Goal: Communication & Community: Answer question/provide support

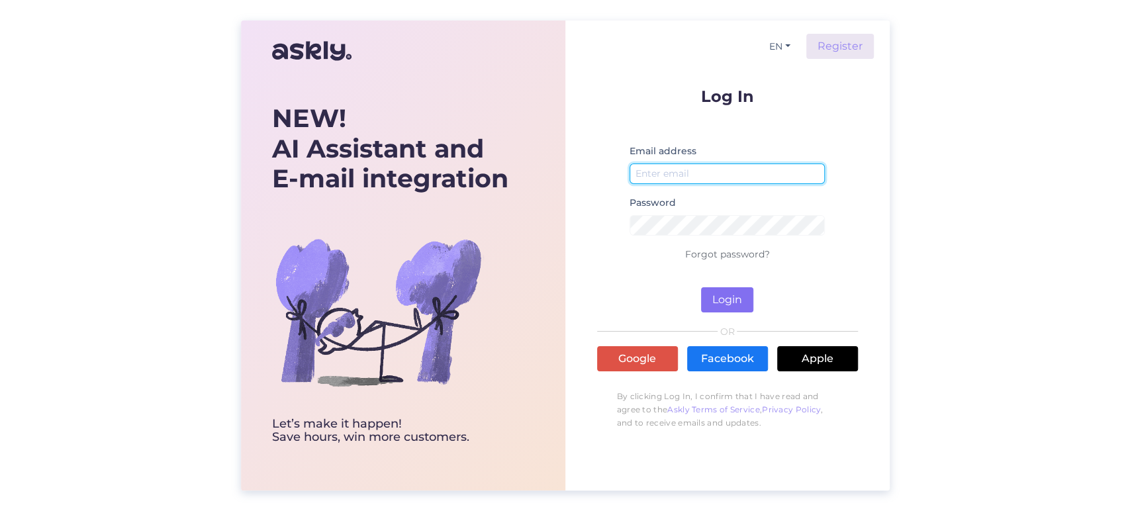
type input "[EMAIL_ADDRESS][DOMAIN_NAME]"
click at [740, 296] on button "Login" at bounding box center [727, 299] width 52 height 25
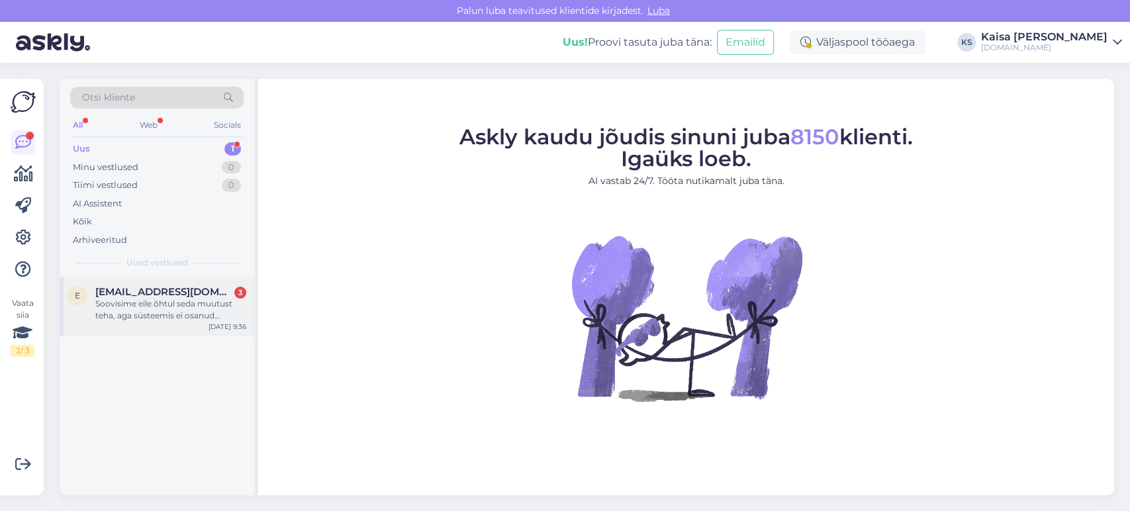
click at [213, 324] on div "[DATE] 9:36" at bounding box center [228, 327] width 38 height 10
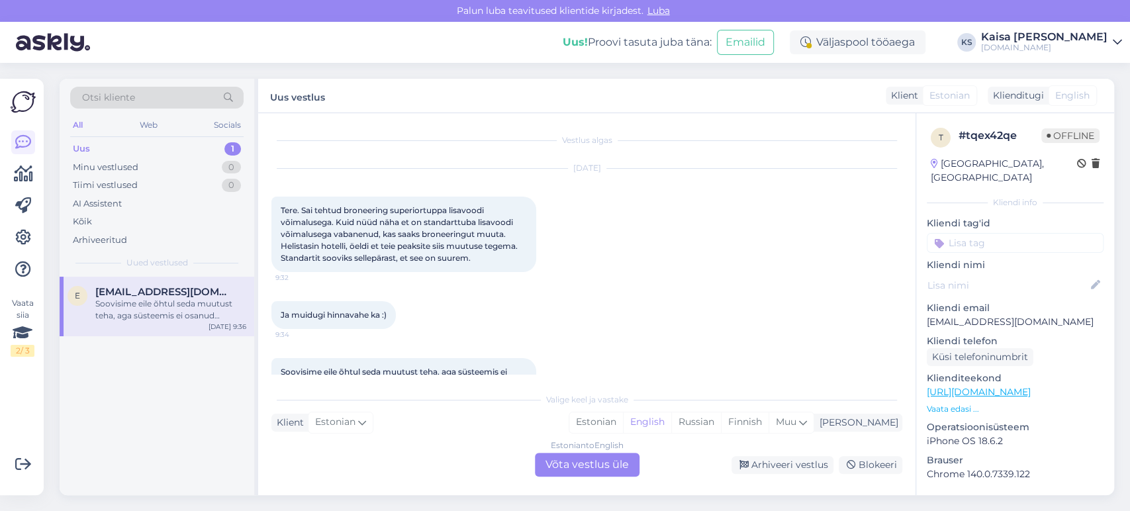
scroll to position [38, 0]
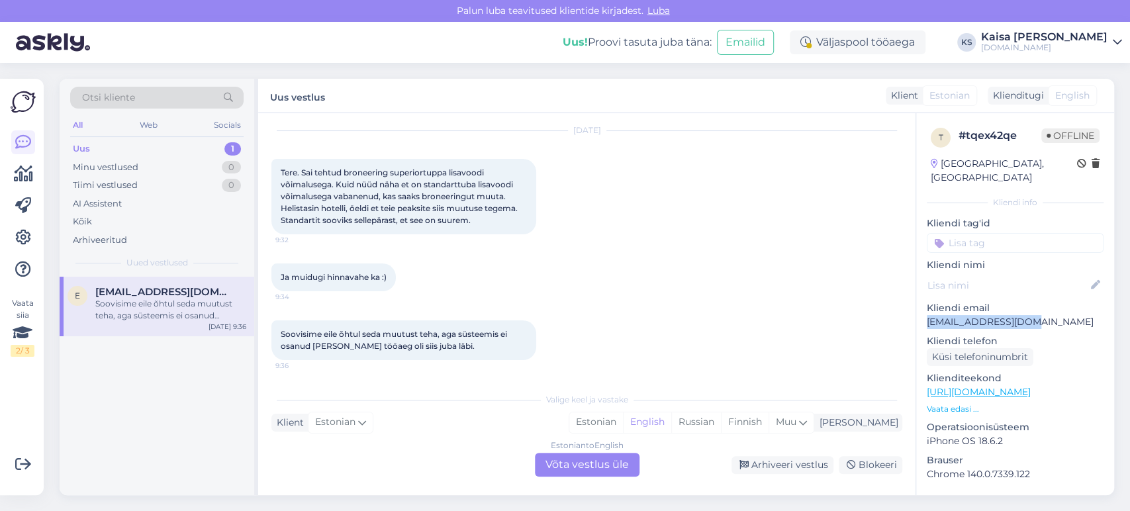
drag, startPoint x: 1036, startPoint y: 306, endPoint x: 926, endPoint y: 309, distance: 109.9
click at [927, 315] on p "[EMAIL_ADDRESS][DOMAIN_NAME]" at bounding box center [1015, 322] width 177 height 14
copy p "[EMAIL_ADDRESS][DOMAIN_NAME]"
click at [949, 402] on div "t # tqex42qe Offline [GEOGRAPHIC_DATA], [GEOGRAPHIC_DATA] Kliendi info Kliendi …" at bounding box center [1015, 392] width 198 height 558
click at [623, 423] on div "Estonian" at bounding box center [596, 422] width 54 height 20
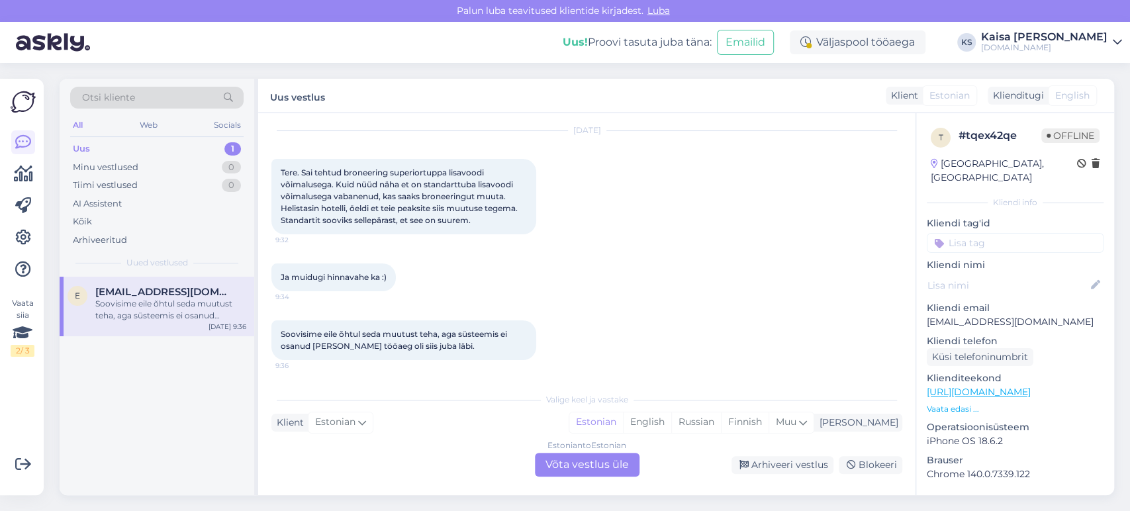
click at [626, 459] on div "Estonian to Estonian Võta vestlus üle" at bounding box center [587, 465] width 105 height 24
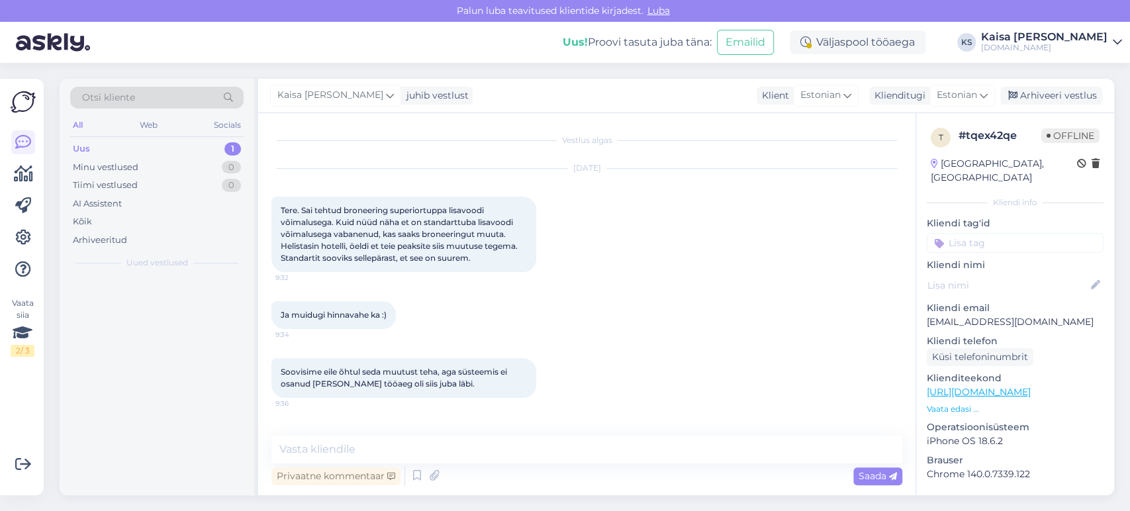
scroll to position [0, 0]
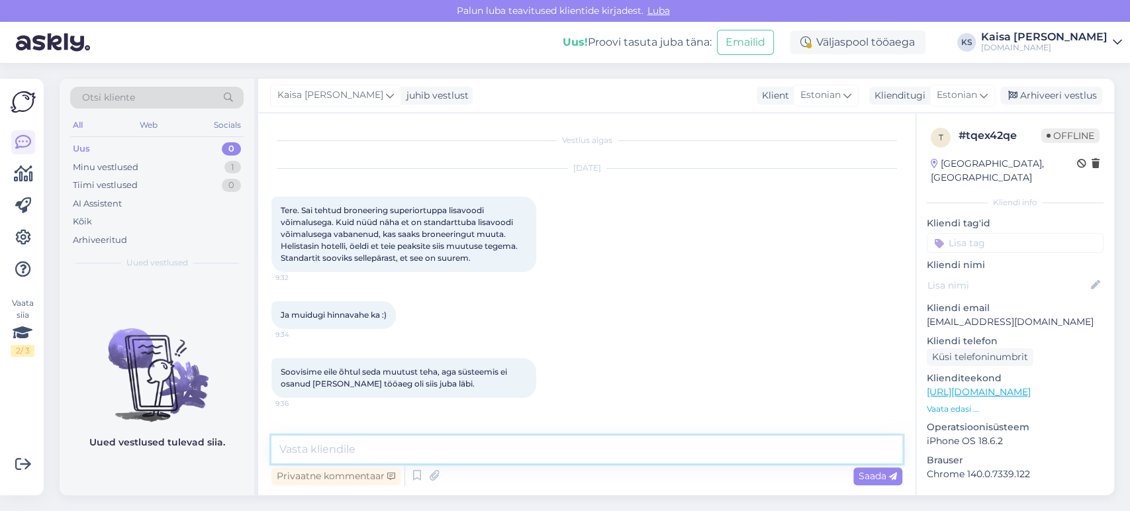
click at [622, 455] on textarea at bounding box center [586, 450] width 631 height 28
type textarea "Tere, palun täpsustage broneeringu numbrit."
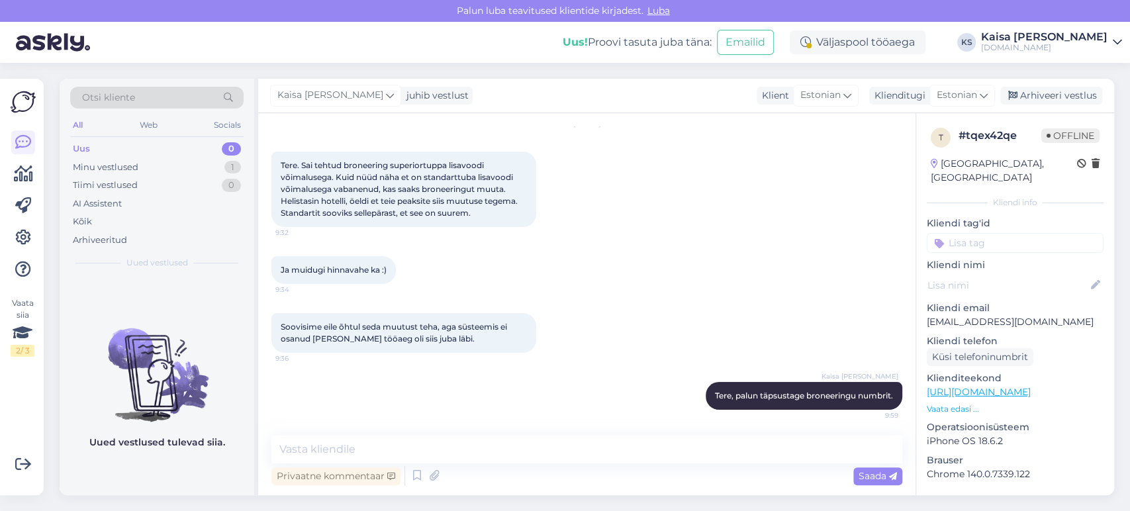
drag, startPoint x: 630, startPoint y: 346, endPoint x: 614, endPoint y: 290, distance: 57.7
click at [614, 290] on div "Vestlus algas [DATE] Tere. Sai tehtud broneering superiortuppa lisavoodi võimal…" at bounding box center [592, 274] width 643 height 297
click at [680, 193] on div "[DATE] Tere. Sai tehtud broneering superiortuppa lisavoodi võimalusega. Kuid nü…" at bounding box center [586, 175] width 631 height 132
click at [585, 221] on div "[DATE] Tere. Sai tehtud broneering superiortuppa lisavoodi võimalusega. Kuid nü…" at bounding box center [586, 175] width 631 height 132
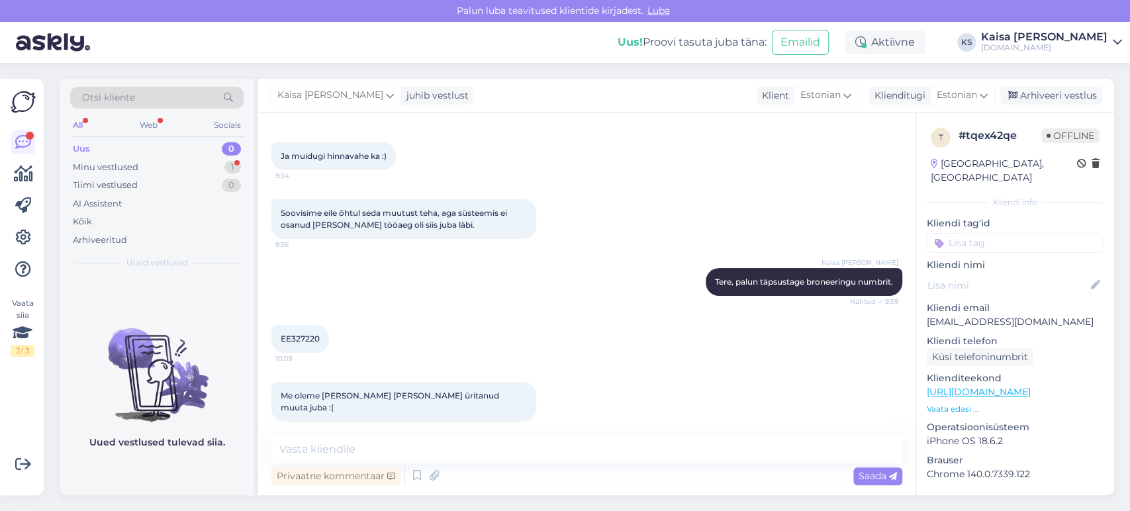
click at [309, 338] on span "EE327220" at bounding box center [300, 339] width 39 height 10
click at [301, 333] on div "EE327220 10:05" at bounding box center [300, 339] width 58 height 28
copy div "EE327220 10:05"
click at [645, 446] on textarea at bounding box center [586, 450] width 631 height 28
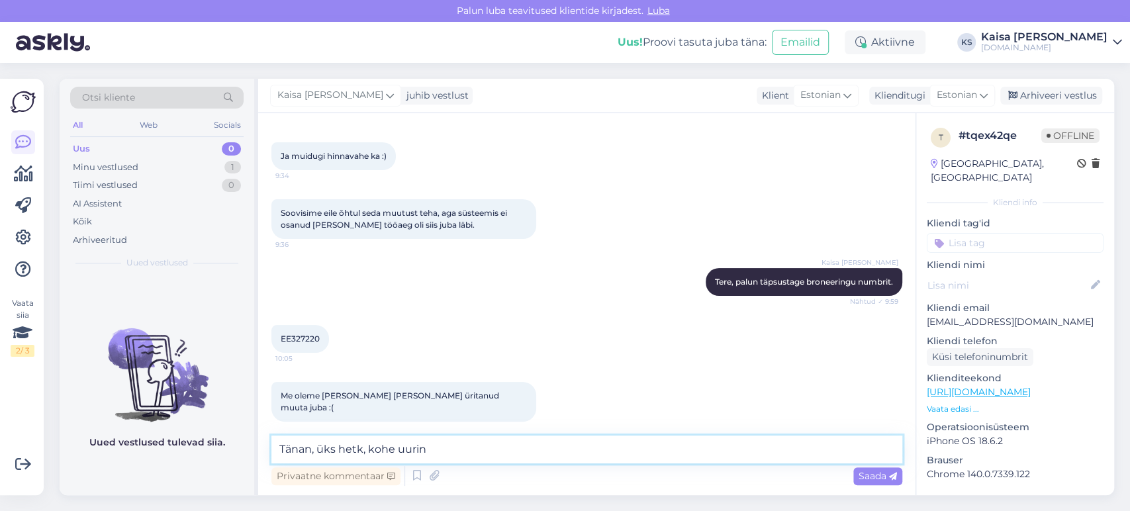
type textarea "Tänan, üks hetk, kohe uurin."
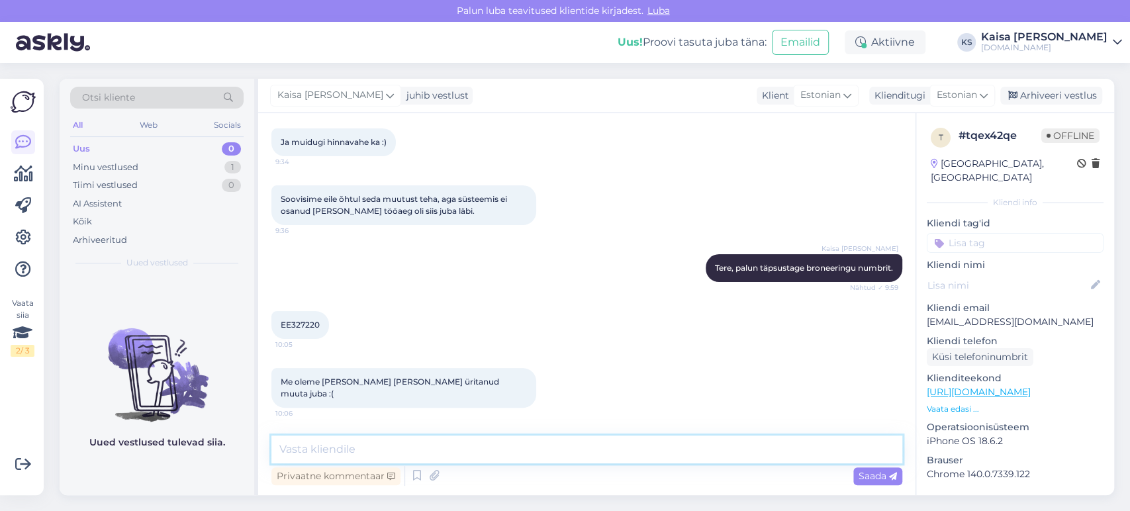
scroll to position [216, 0]
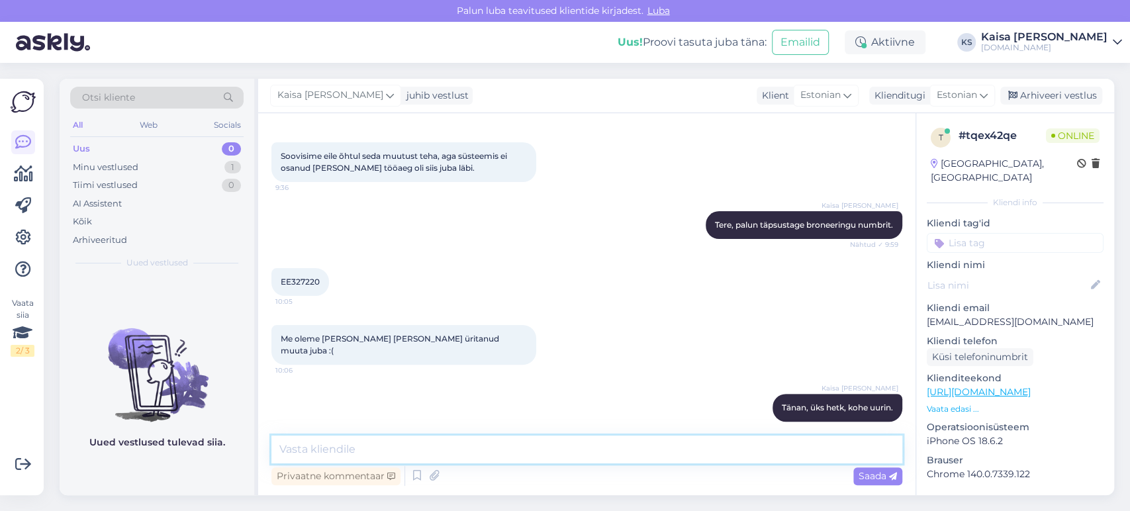
click at [561, 450] on textarea at bounding box center [586, 450] width 631 height 28
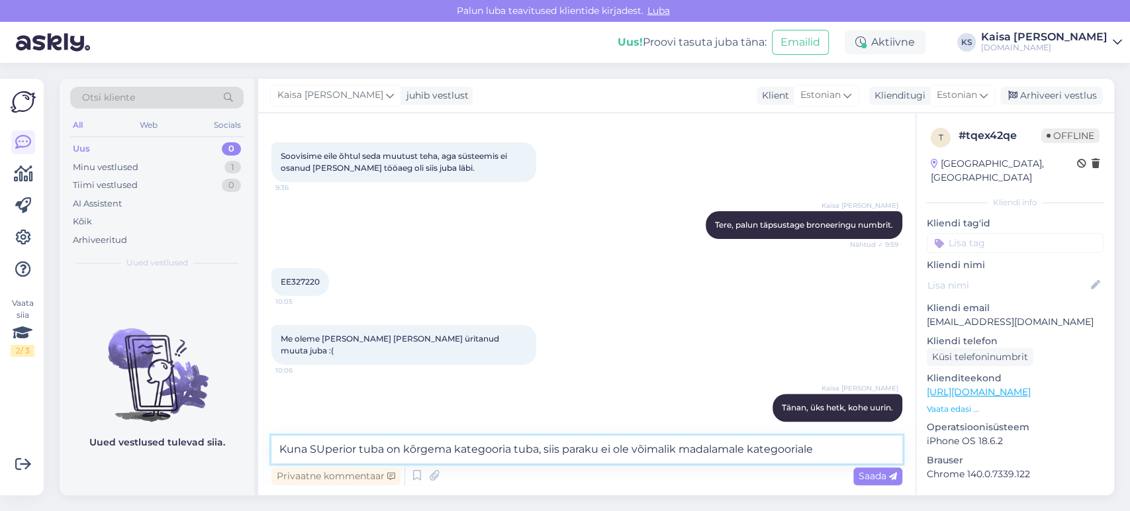
click at [749, 449] on textarea "Kuna SUperior tuba on kõrgema kategooria tuba, siis paraku ei ole võimalik mada…" at bounding box center [586, 450] width 631 height 28
click at [841, 447] on textarea "Kuna SUperior tuba on kõrgema kategooria tuba, siis paraku ei ole võimalik mada…" at bounding box center [586, 450] width 631 height 28
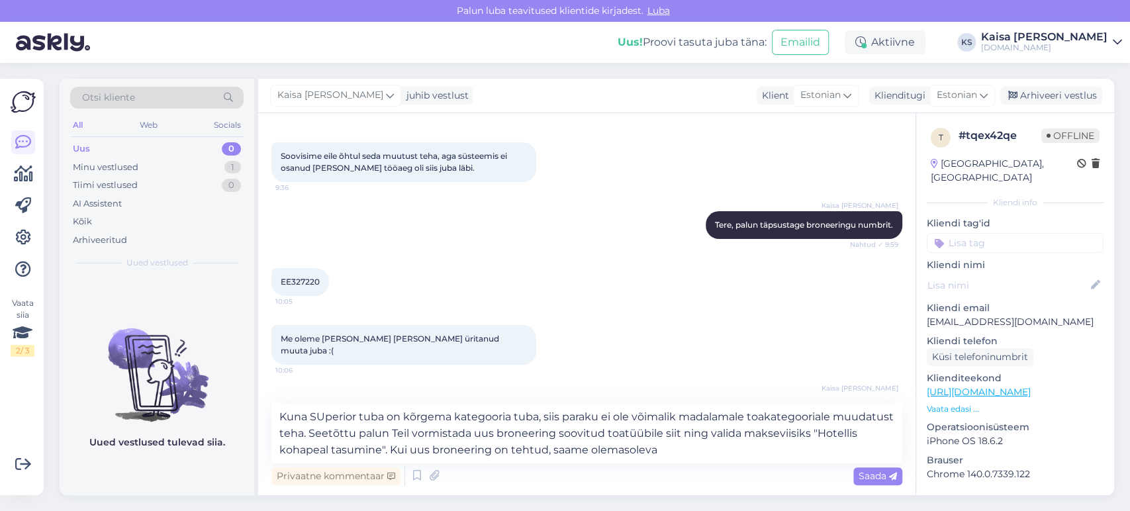
click at [307, 279] on span "EE327220" at bounding box center [300, 282] width 39 height 10
copy div "EE327220 10:05"
click at [759, 448] on textarea "Kuna SUperior tuba on kõrgema kategooria tuba, siis paraku ei ole võimalik mada…" at bounding box center [586, 433] width 631 height 60
paste textarea "EE327220"
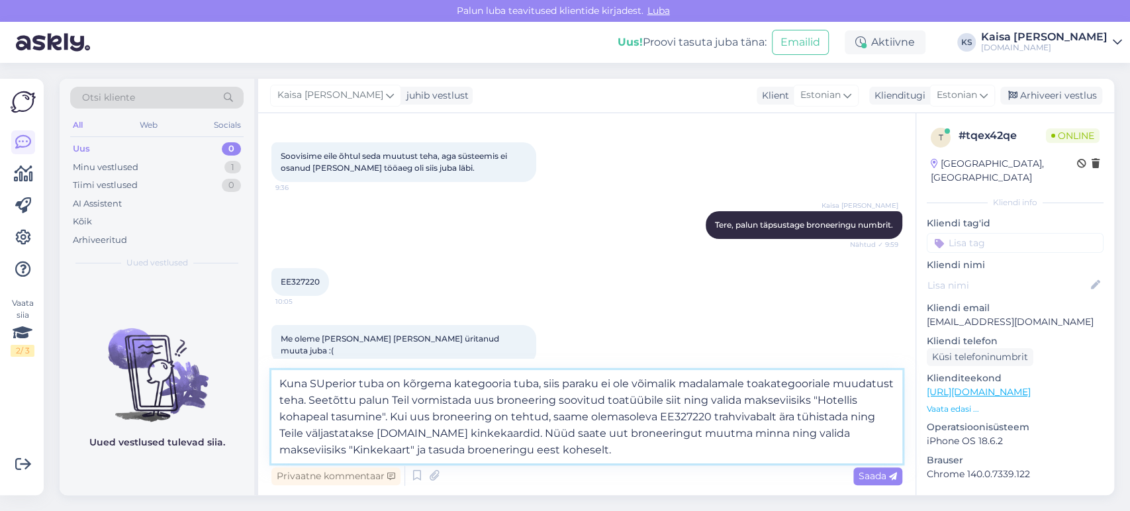
click at [497, 445] on textarea "Kuna SUperior tuba on kõrgema kategooria tuba, siis paraku ei ole võimalik mada…" at bounding box center [586, 416] width 631 height 93
click at [636, 445] on textarea "Kuna SUperior tuba on kõrgema kategooria tuba, siis paraku ei ole võimalik mada…" at bounding box center [586, 416] width 631 height 93
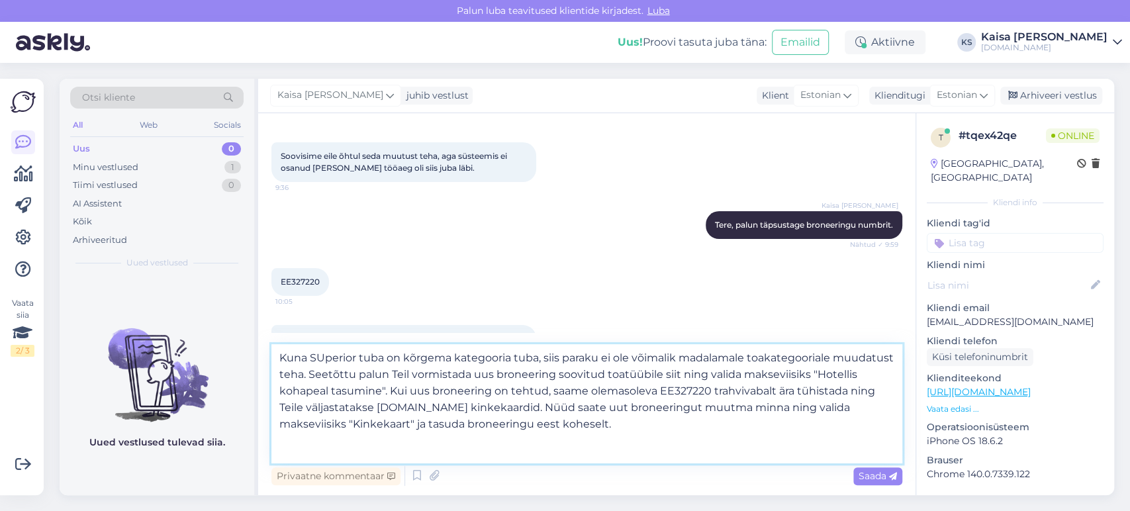
scroll to position [0, 0]
paste textarea "[URL][DOMAIN_NAME][DATE][DATE][GEOGRAPHIC_DATA]"
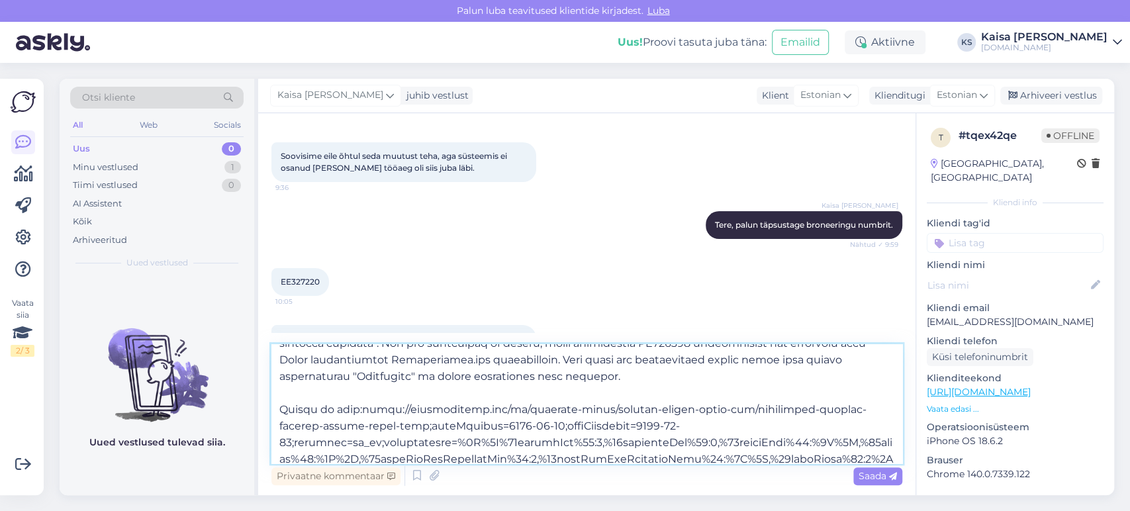
scroll to position [73, 0]
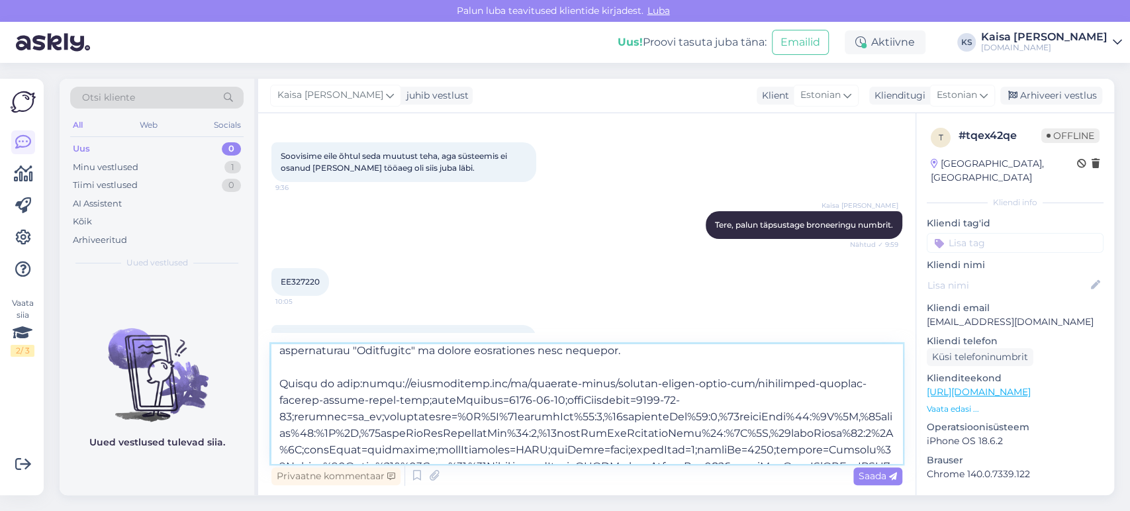
click at [355, 382] on textarea at bounding box center [586, 403] width 631 height 119
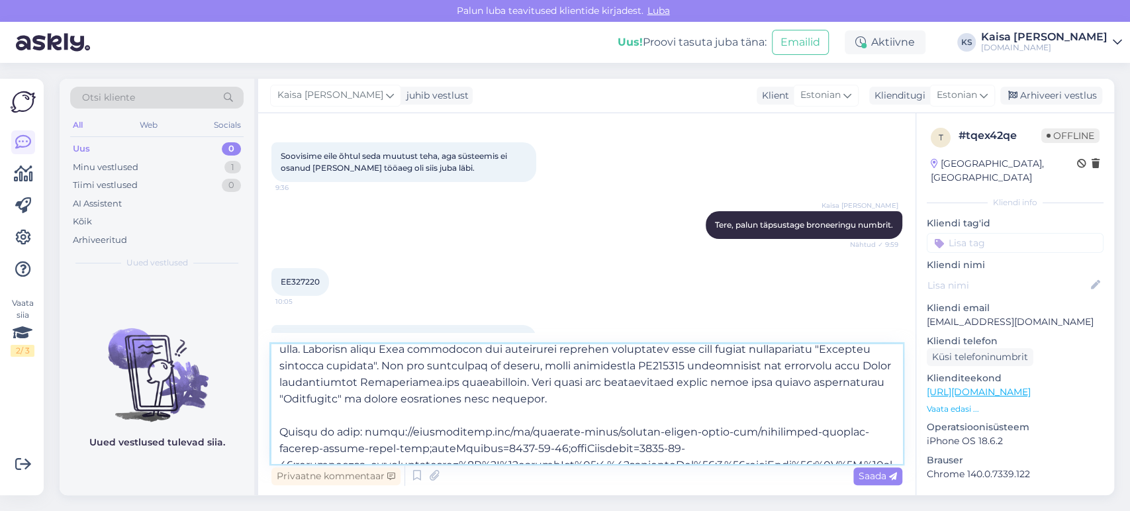
scroll to position [0, 0]
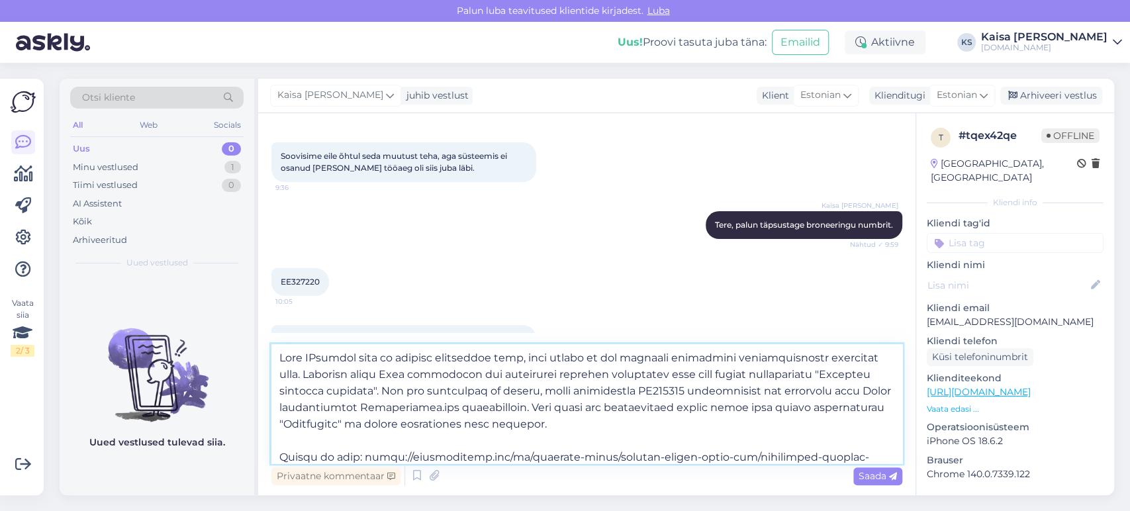
click at [327, 359] on textarea at bounding box center [586, 403] width 631 height 119
type textarea "Lore Ipsumdol sita co adipisc elitseddoe temp, inci utlabo et dol magnaali enim…"
click at [879, 479] on span "Saada" at bounding box center [878, 476] width 38 height 12
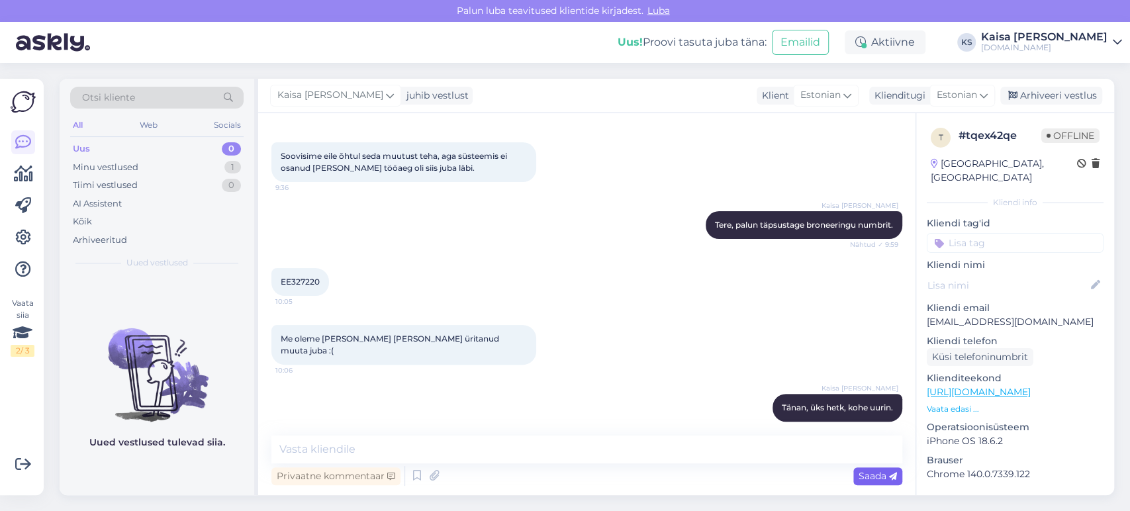
scroll to position [618, 0]
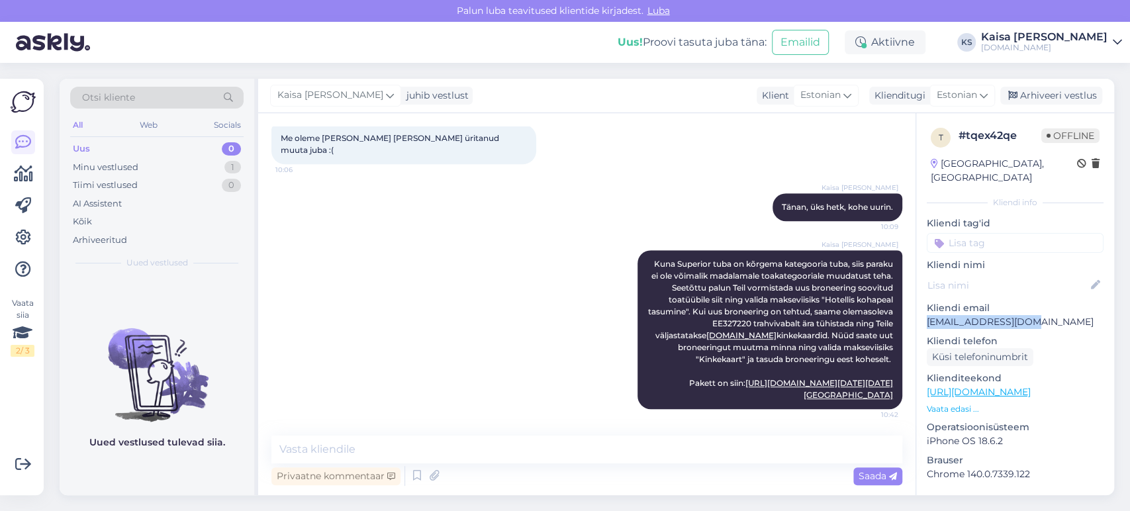
drag, startPoint x: 1039, startPoint y: 305, endPoint x: 928, endPoint y: 302, distance: 111.9
click at [928, 315] on p "[EMAIL_ADDRESS][DOMAIN_NAME]" at bounding box center [1015, 322] width 177 height 14
copy p "[EMAIL_ADDRESS][DOMAIN_NAME]"
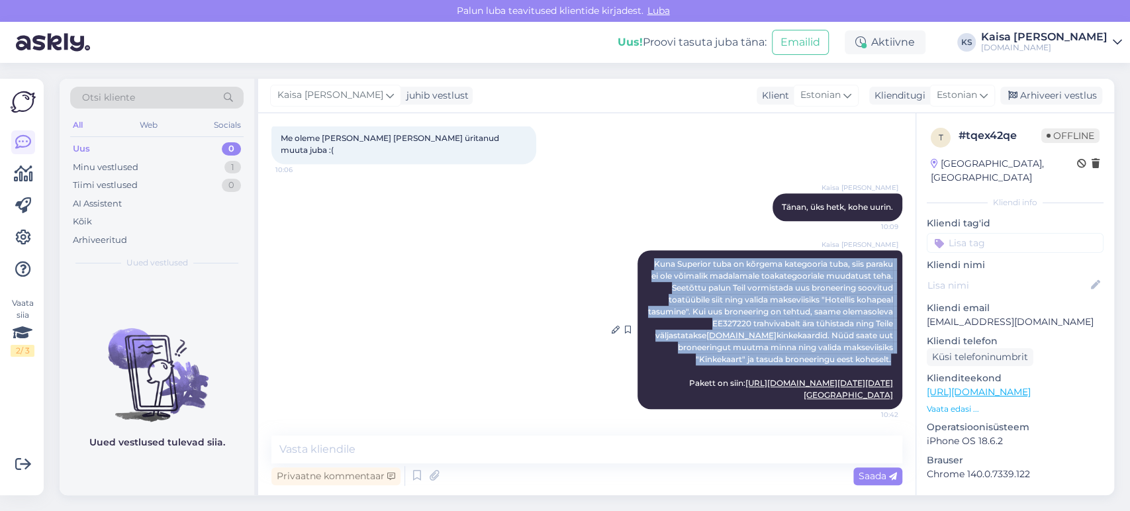
drag, startPoint x: 640, startPoint y: 195, endPoint x: 879, endPoint y: 294, distance: 258.2
click at [879, 294] on span "Kuna Superior tuba on kõrgema kategooria tuba, siis paraku ei ole võimalik mada…" at bounding box center [771, 329] width 247 height 141
copy span "Kuna Superior tuba on kõrgema kategooria tuba, siis paraku ei ole võimalik mada…"
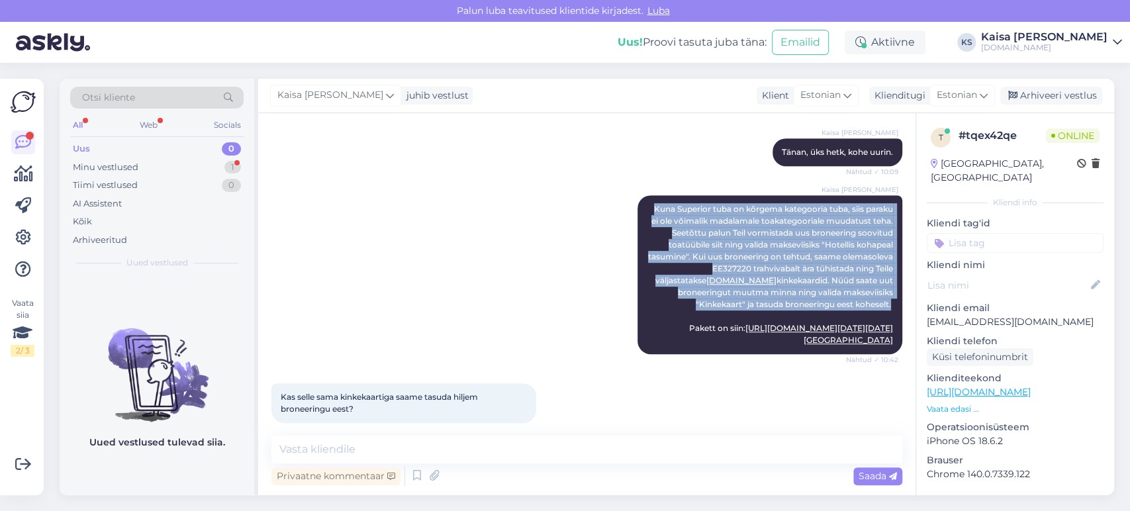
scroll to position [687, 0]
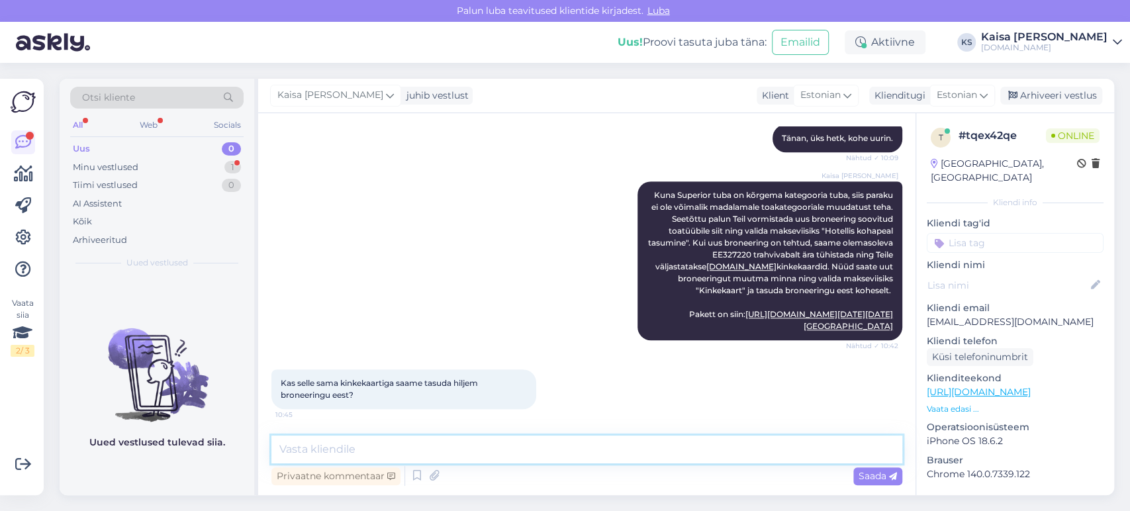
click at [520, 449] on textarea at bounding box center [586, 450] width 631 height 28
type textarea "N"
type textarea "Uutega, mis saadetakse e-mailile, saate tasuda jah."
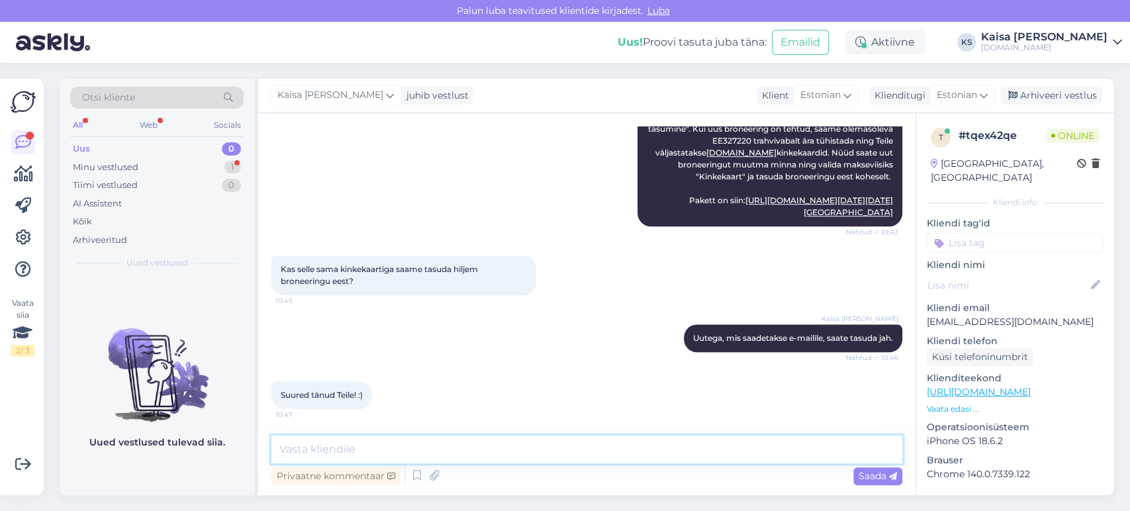
scroll to position [801, 0]
type textarea "Palun andke teada, kui uus broneering on vormistatud."
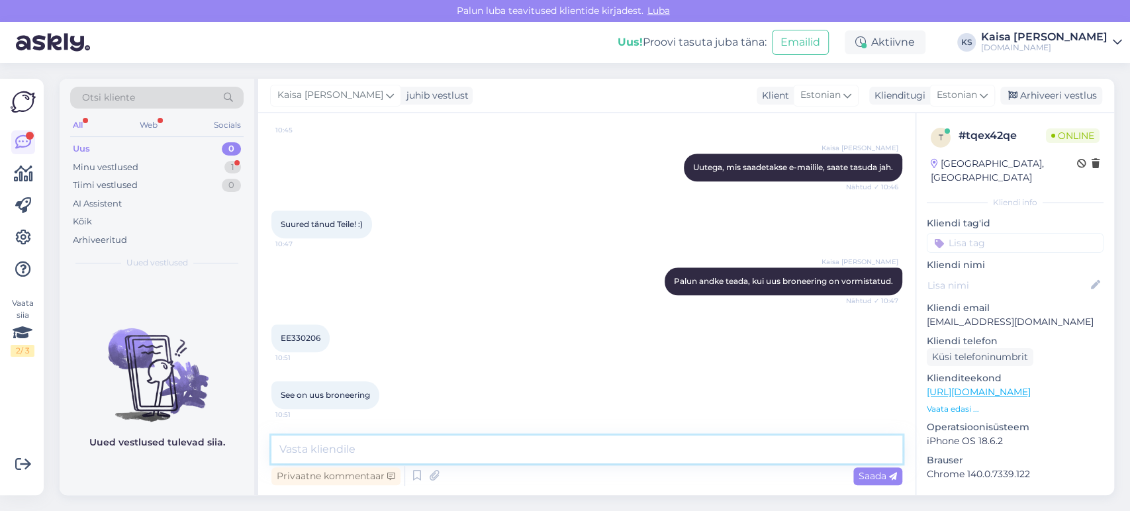
scroll to position [972, 0]
click at [301, 337] on span "EE330206" at bounding box center [301, 338] width 40 height 10
copy div "EE330206 10:51"
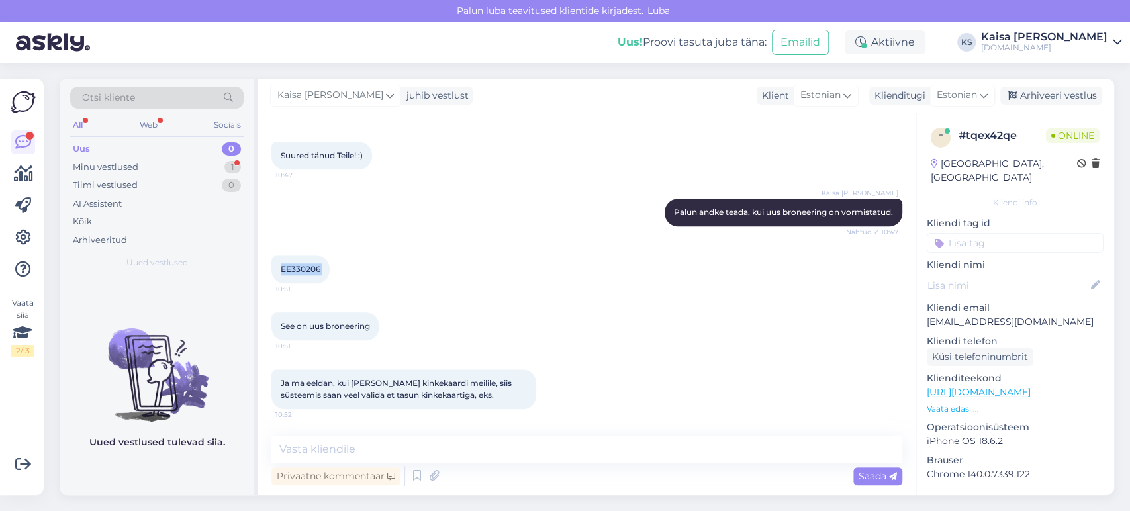
scroll to position [1041, 0]
click at [582, 455] on textarea at bounding box center [586, 450] width 631 height 28
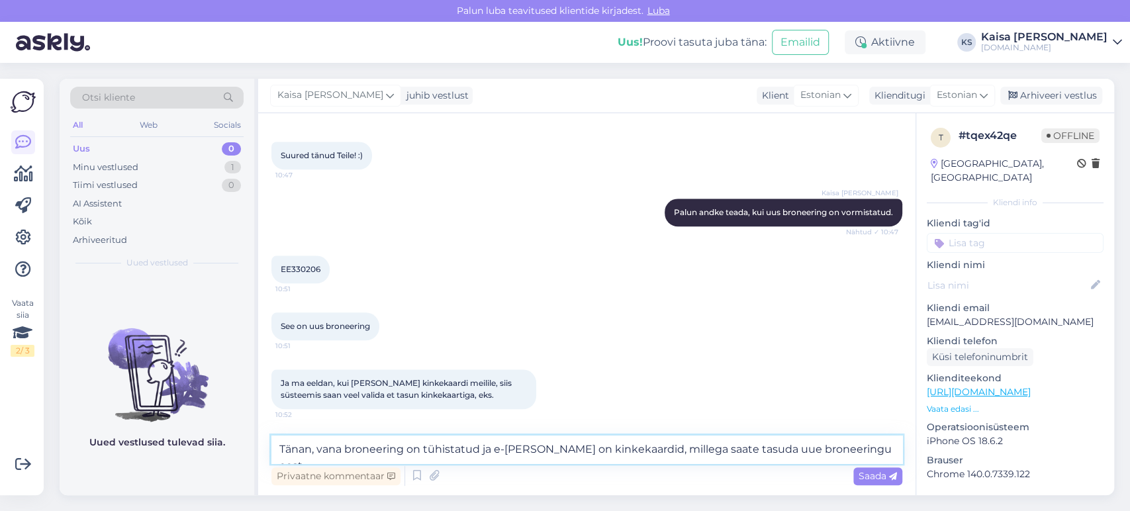
type textarea "Tänan, vana broneering on tühistatud ja e-[PERSON_NAME] on kinkekaardid, milleg…"
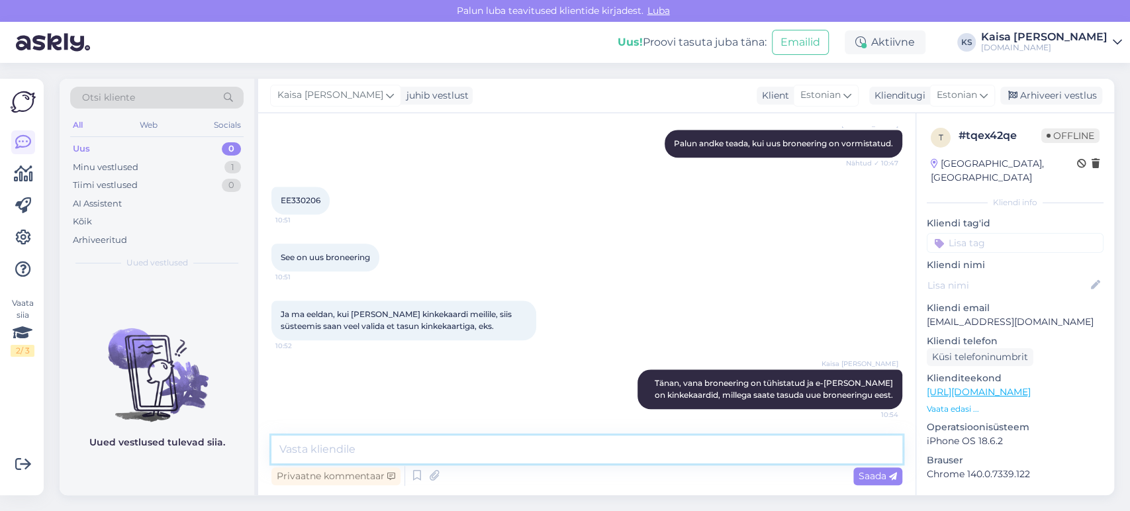
scroll to position [1110, 0]
click at [636, 450] on textarea at bounding box center [586, 450] width 631 height 28
type textarea "Jah, süsteemis saate valida makseviisiks "Kinkekaart"."
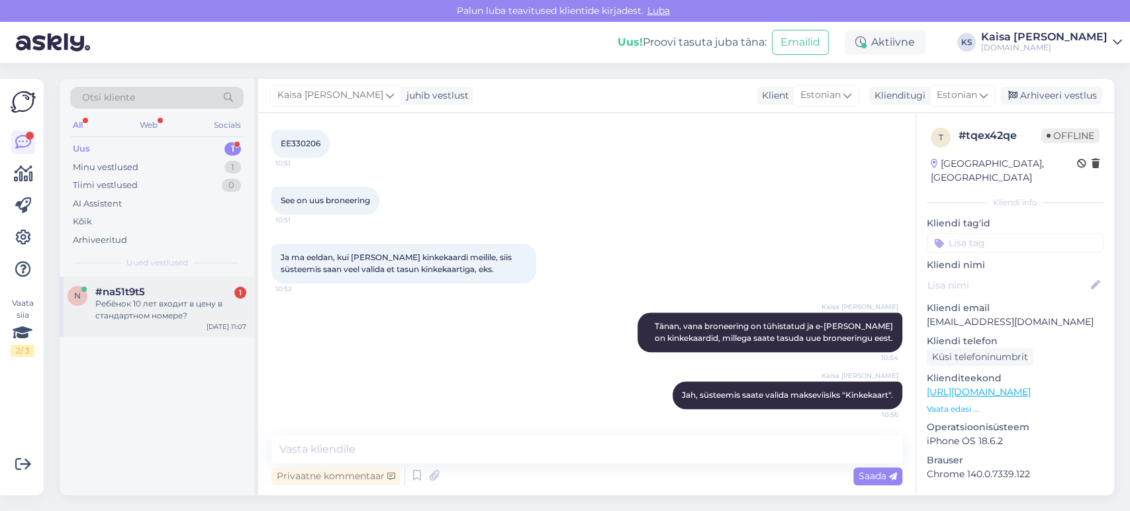
click at [132, 303] on div "Ребёнок 10 лет входит в цену в стандартном номере?" at bounding box center [170, 310] width 151 height 24
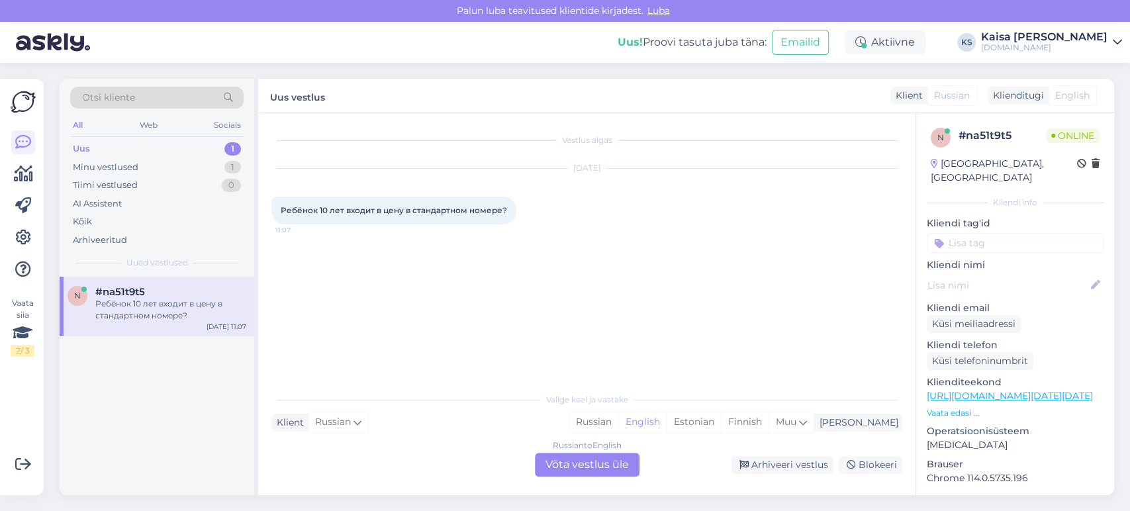
scroll to position [0, 0]
click at [721, 432] on div "Estonian" at bounding box center [694, 422] width 54 height 20
click at [612, 460] on div "Russian to Estonian Võta vestlus üle" at bounding box center [587, 465] width 105 height 24
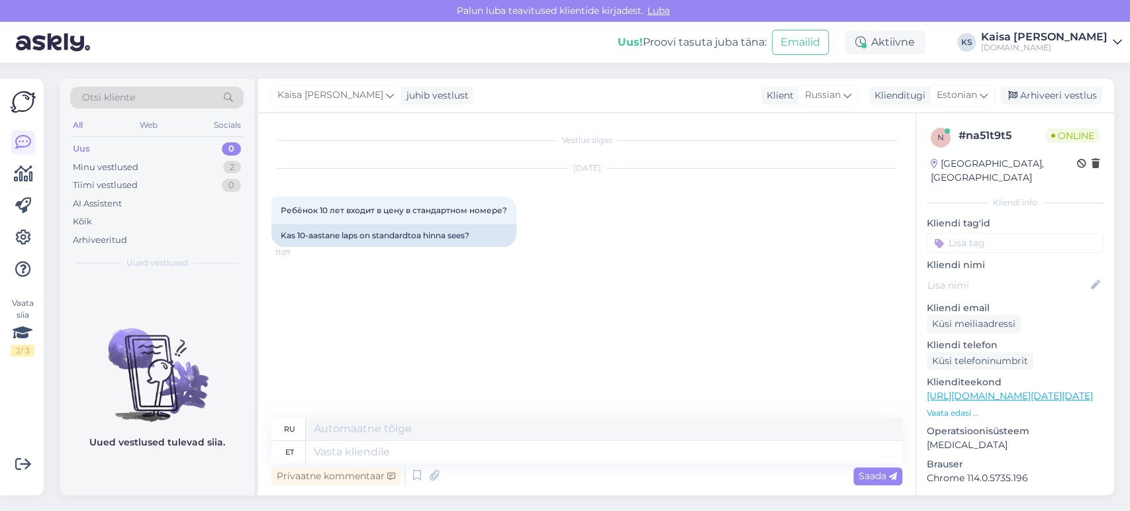
click at [973, 407] on p "Vaata edasi ..." at bounding box center [1015, 413] width 177 height 12
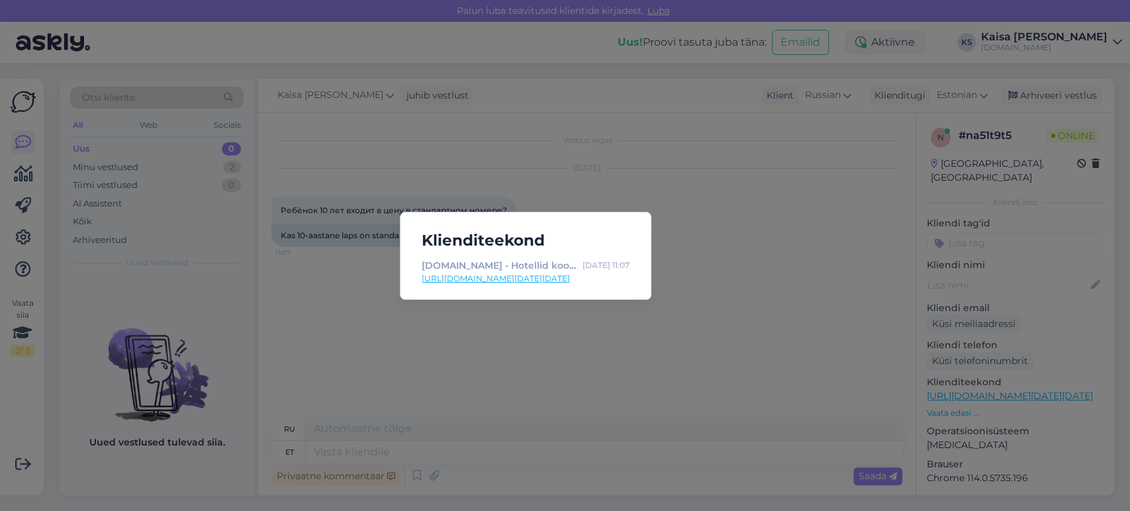
click at [560, 284] on link "[URL][DOMAIN_NAME][DATE][DATE]" at bounding box center [526, 279] width 208 height 12
click at [546, 479] on div "Klienditeekond [DOMAIN_NAME] - Hotellid koos võluvate lisavõimalustega [DATE] 1…" at bounding box center [565, 255] width 1130 height 511
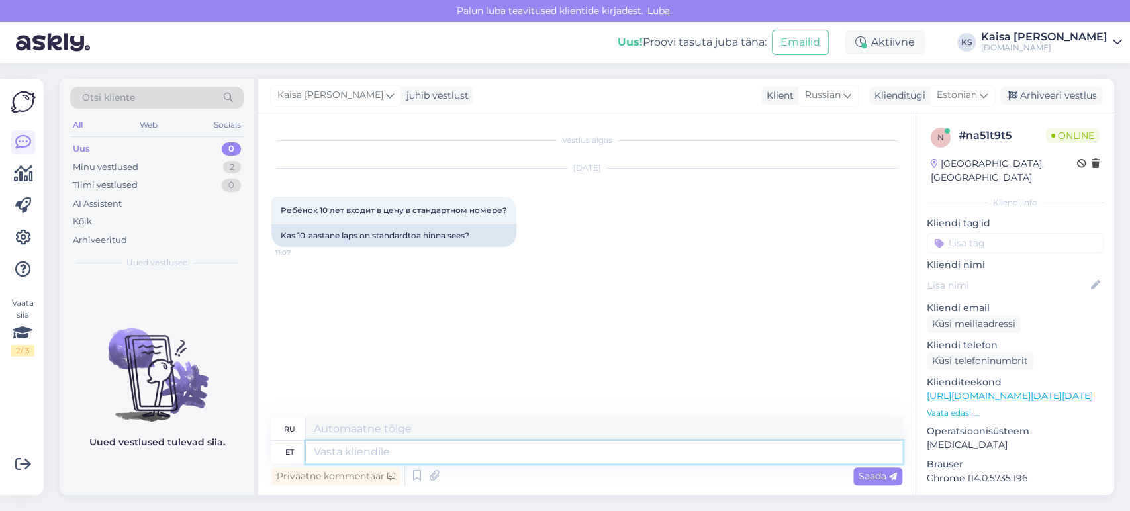
click at [548, 459] on textarea at bounding box center [604, 452] width 596 height 23
type textarea "Tere, l"
type textarea "Привет,"
type textarea "Tere, laps o"
type textarea "Здравствуй, дитя."
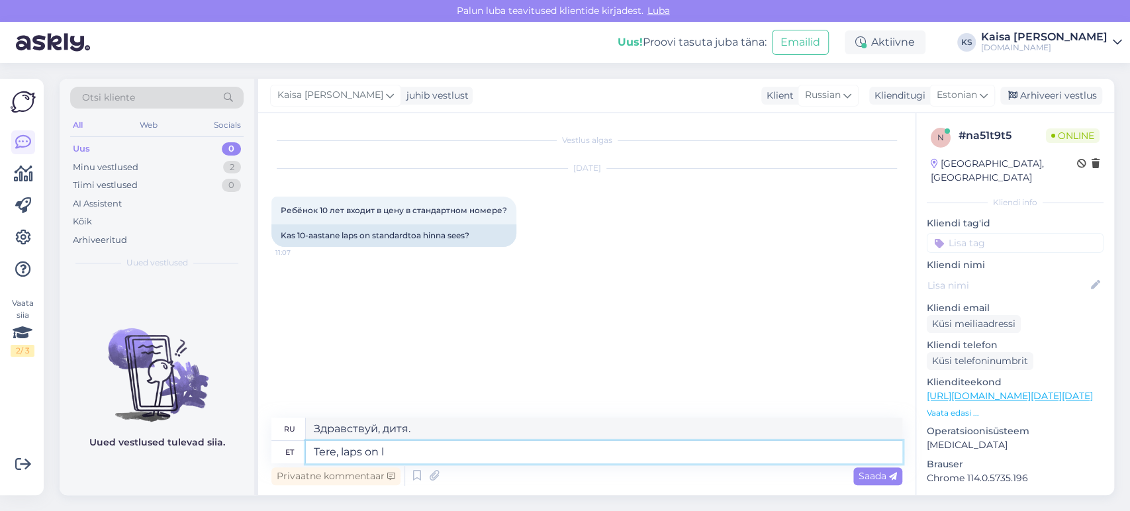
type textarea "Tere, laps on li"
type textarea "Здравствуйте, ребенок"
type textarea "Tere, laps on lisatud b"
type textarea "Здравствуйте, ребенок добавлен."
type textarea "Tere, laps on lisatud broneeringusse."
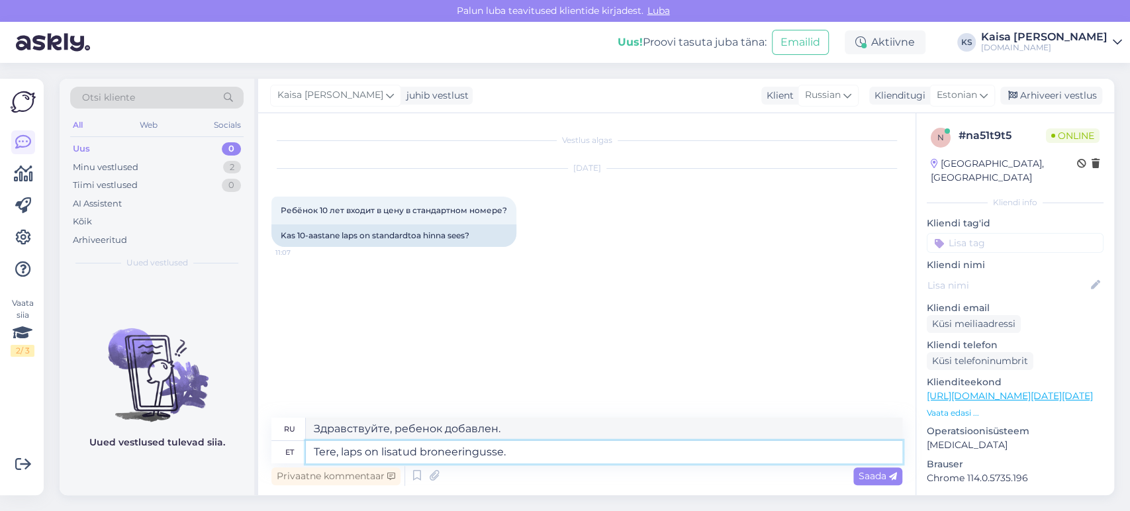
type textarea "Здравствуйте, ребенок добавлен в бронирование."
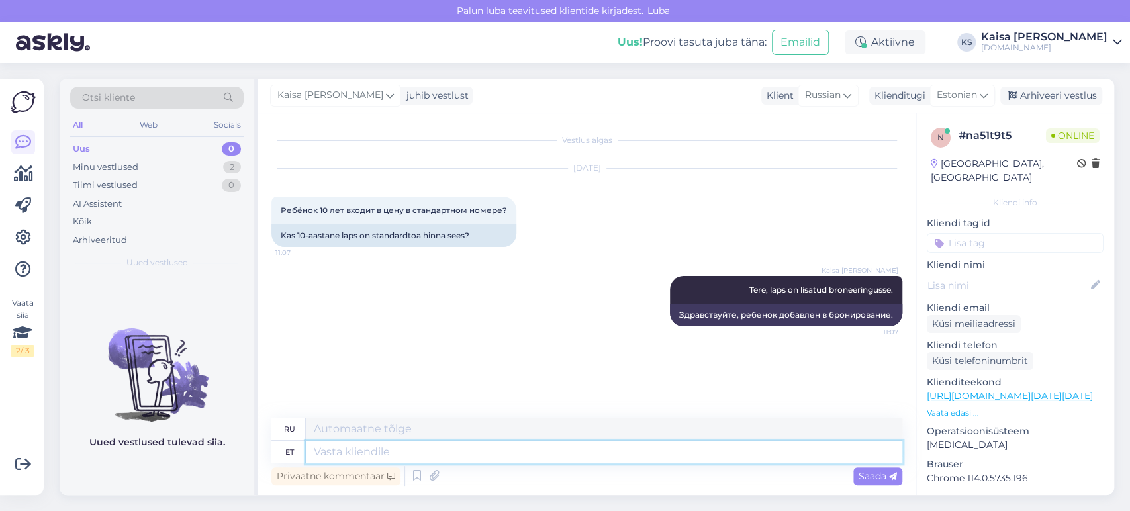
paste textarea "[URL][DOMAIN_NAME][DATE][DATE]"
type textarea "[URL][DOMAIN_NAME][DATE][DATE]"
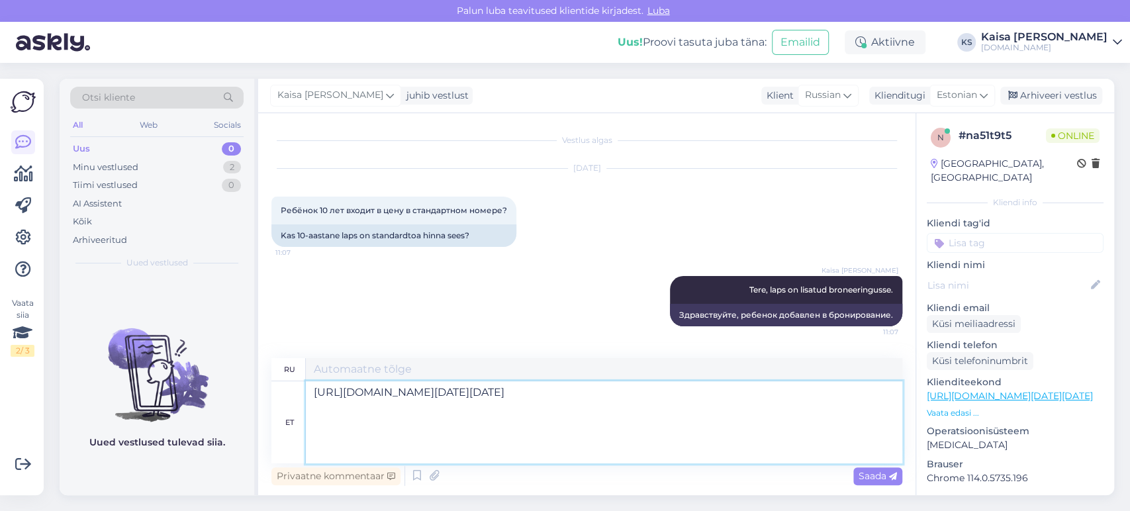
type textarea "[URL][DOMAIN_NAME][DATE][DATE]"
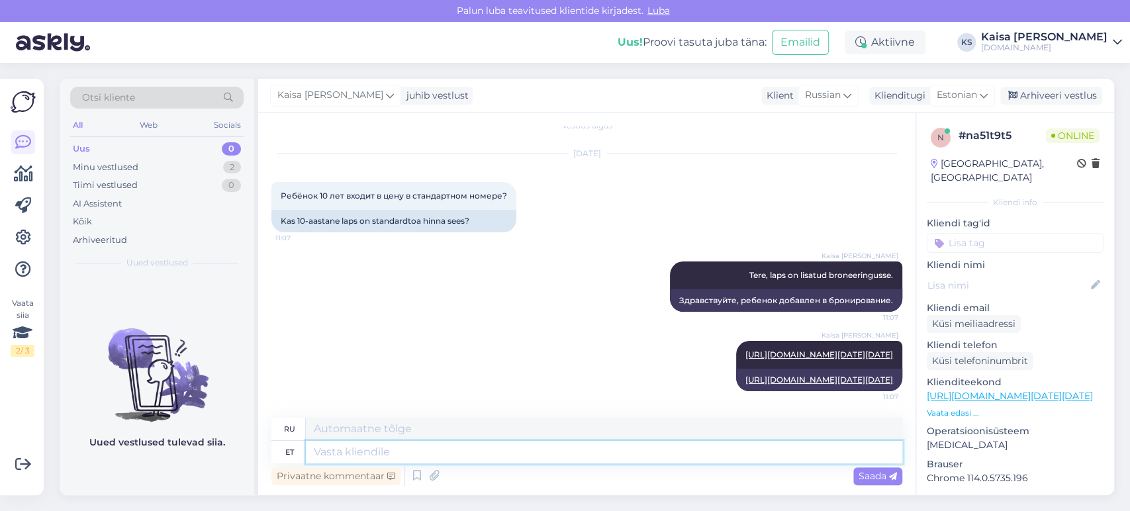
scroll to position [228, 0]
click at [455, 326] on div "[PERSON_NAME] [URL][DOMAIN_NAME][DATE][DATE] 11:07" at bounding box center [586, 365] width 631 height 79
